Goal: Find specific page/section

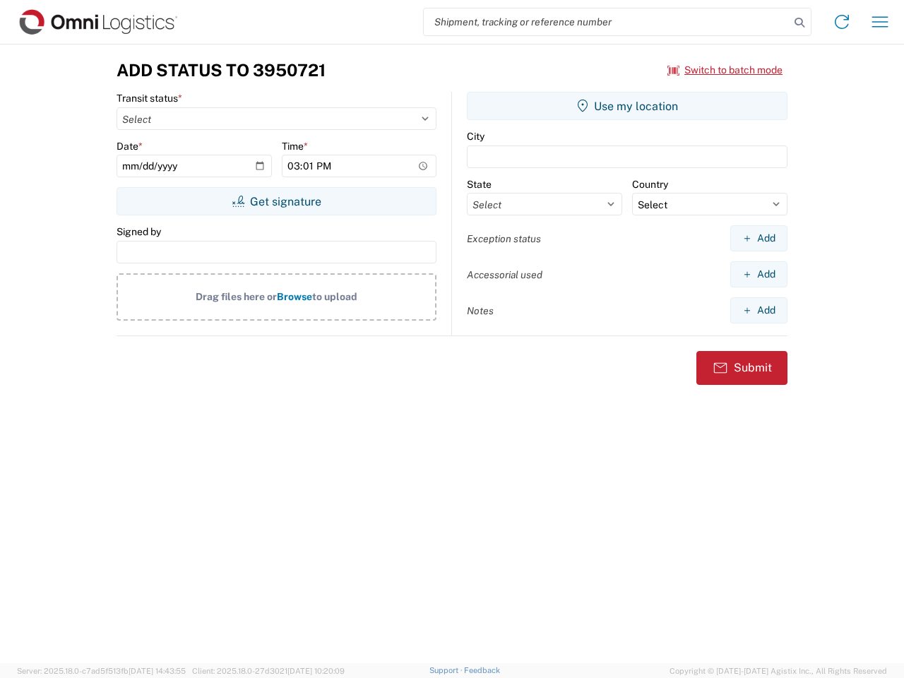
click at [607, 22] on input "search" at bounding box center [607, 21] width 366 height 27
click at [799, 23] on icon at bounding box center [799, 23] width 20 height 20
click at [842, 22] on icon at bounding box center [841, 22] width 23 height 23
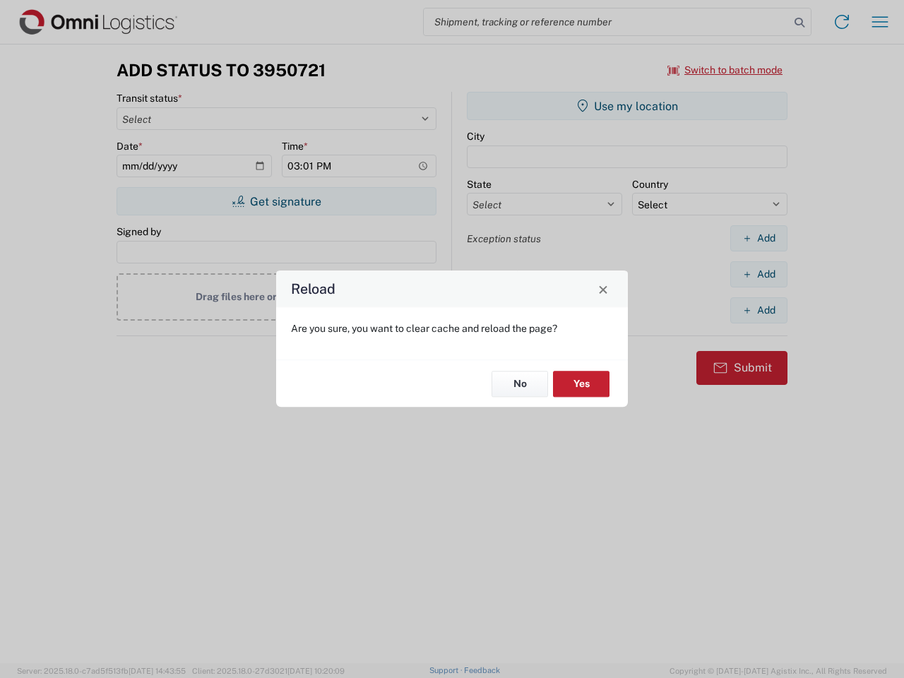
click at [725, 70] on div "Reload Are you sure, you want to clear cache and reload the page? No Yes" at bounding box center [452, 339] width 904 height 678
click at [276, 201] on div "Reload Are you sure, you want to clear cache and reload the page? No Yes" at bounding box center [452, 339] width 904 height 678
click at [627, 106] on div "Reload Are you sure, you want to clear cache and reload the page? No Yes" at bounding box center [452, 339] width 904 height 678
click at [758, 238] on div "Reload Are you sure, you want to clear cache and reload the page? No Yes" at bounding box center [452, 339] width 904 height 678
click at [758, 274] on div "Reload Are you sure, you want to clear cache and reload the page? No Yes" at bounding box center [452, 339] width 904 height 678
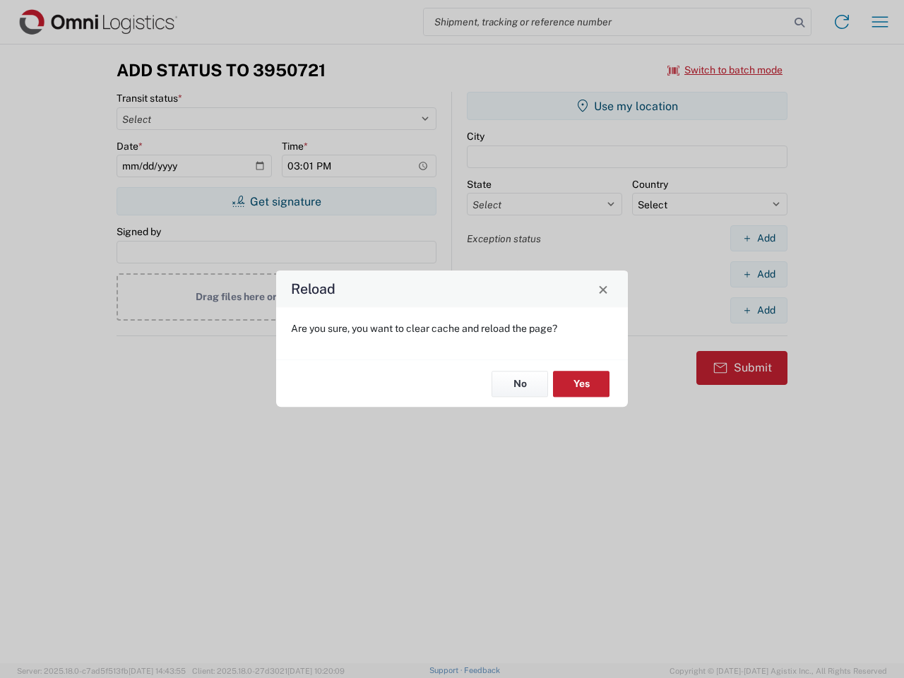
click at [758, 310] on div "Reload Are you sure, you want to clear cache and reload the page? No Yes" at bounding box center [452, 339] width 904 height 678
